Goal: Task Accomplishment & Management: Manage account settings

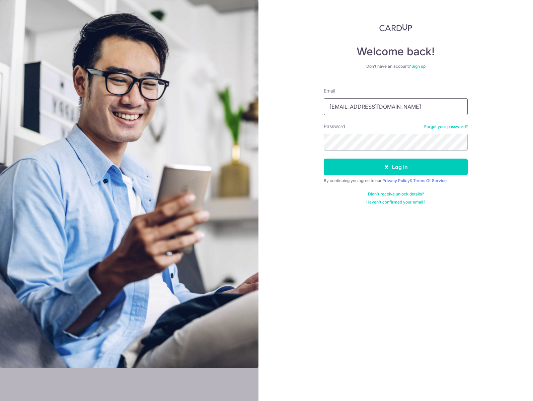
click at [352, 108] on input "ang.zyuan@gmail.com" at bounding box center [396, 106] width 144 height 17
type input "[EMAIL_ADDRESS][DOMAIN_NAME]"
click at [364, 165] on button "Log in" at bounding box center [396, 166] width 144 height 17
